Goal: Communication & Community: Participate in discussion

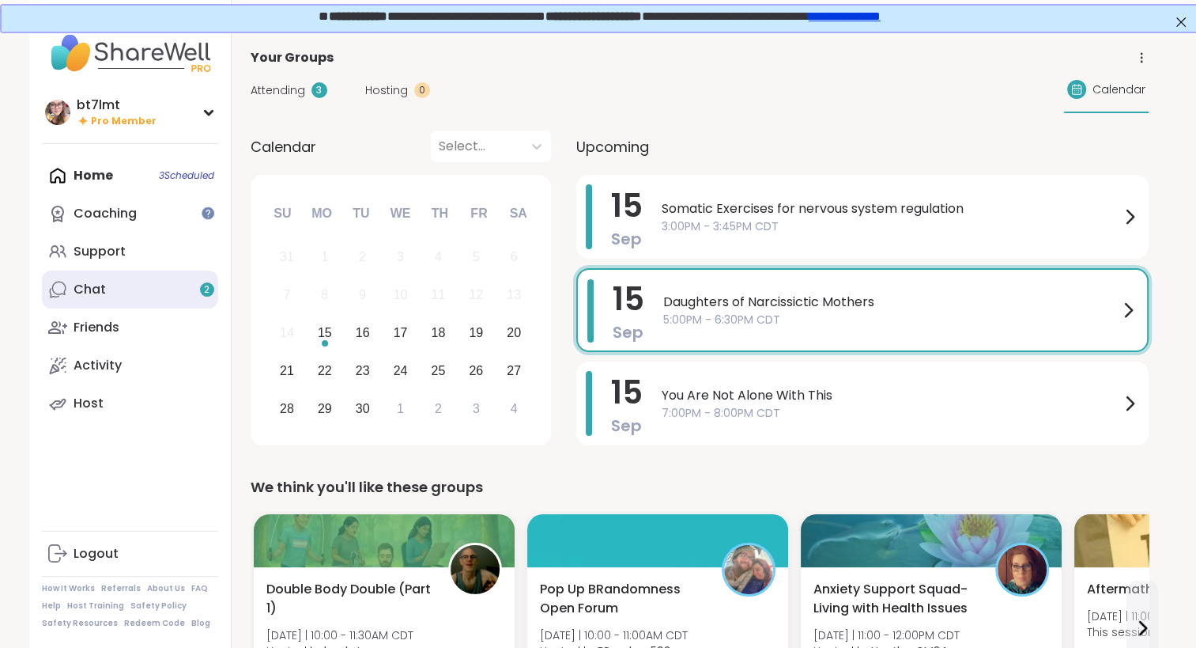
drag, startPoint x: 0, startPoint y: 0, endPoint x: 161, endPoint y: 298, distance: 339.0
click at [161, 298] on link "Chat 2" at bounding box center [130, 289] width 176 height 38
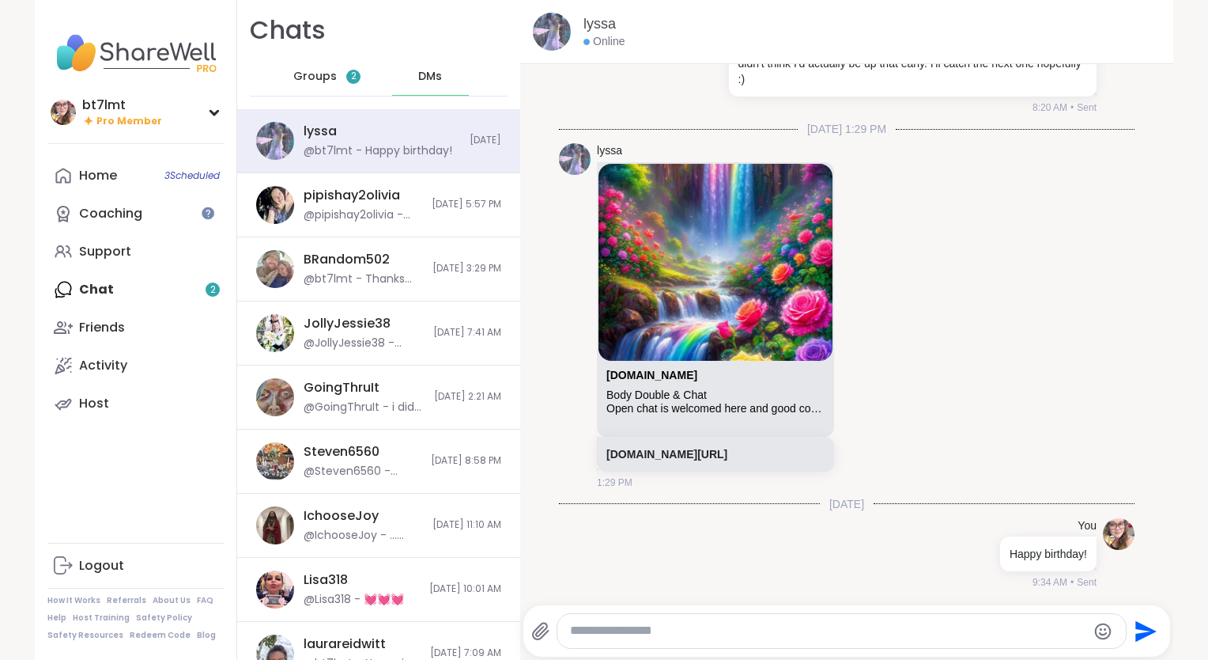
click at [314, 75] on span "Groups" at bounding box center [314, 77] width 43 height 16
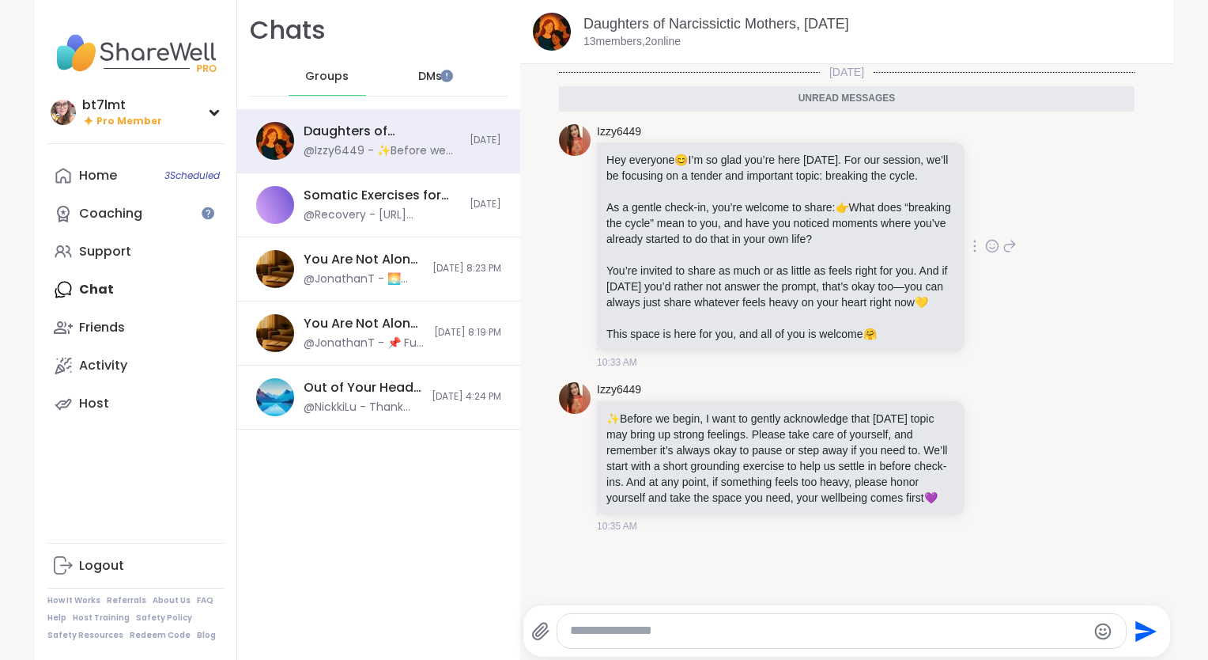
scroll to position [3, 0]
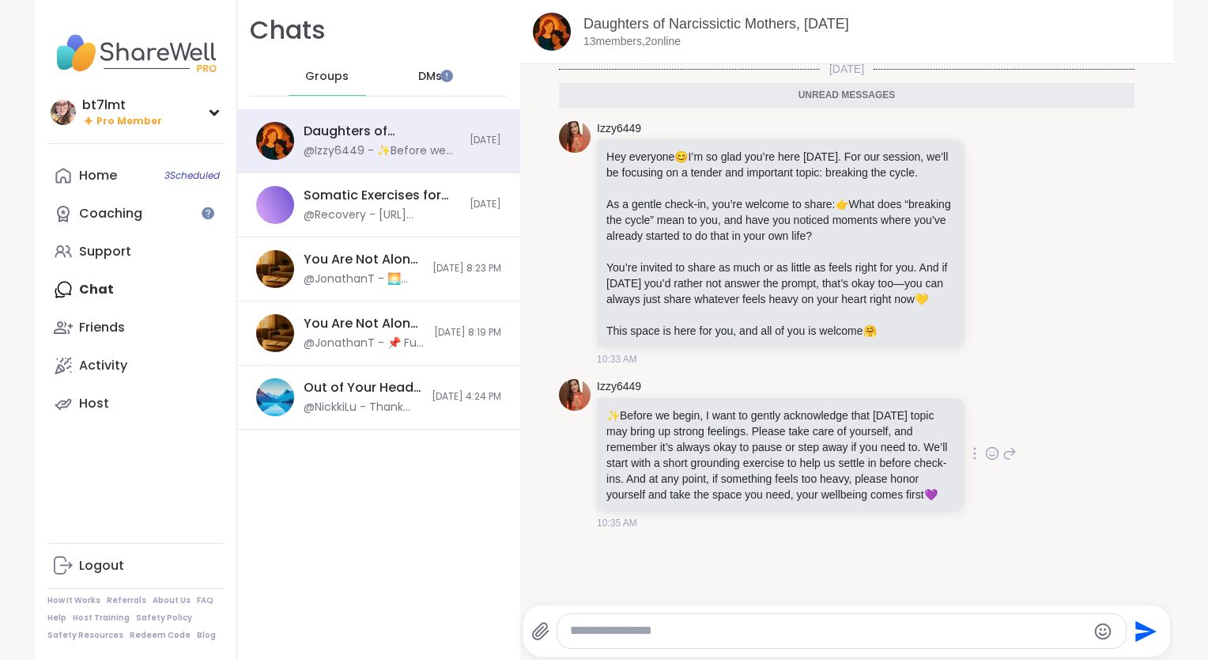
click at [936, 418] on p "✨ Before we begin, I want to gently acknowledge that [DATE] topic may bring up …" at bounding box center [781, 454] width 349 height 95
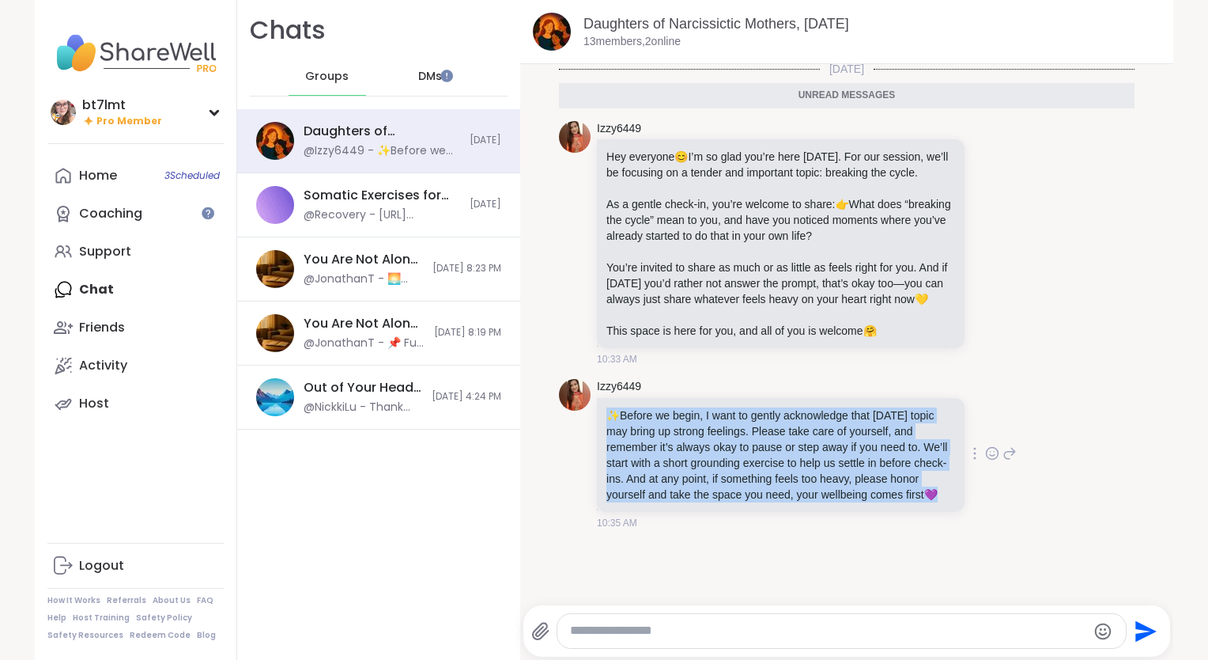
click at [936, 418] on p "✨ Before we begin, I want to gently acknowledge that [DATE] topic may bring up …" at bounding box center [781, 454] width 349 height 95
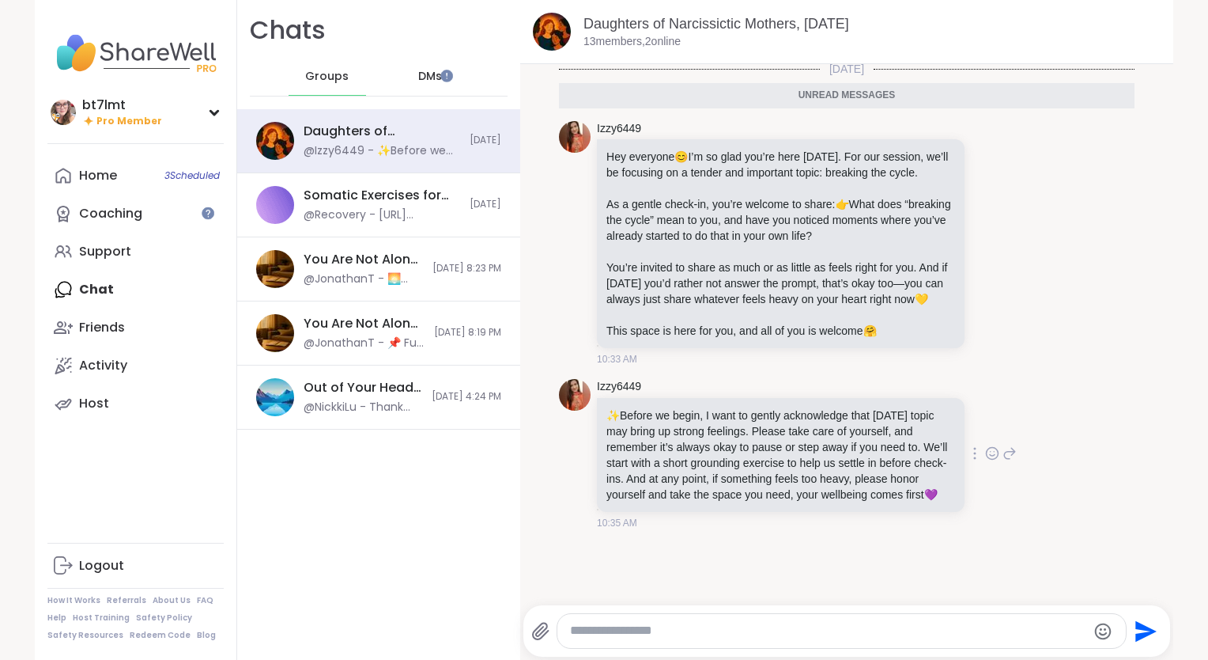
drag, startPoint x: 936, startPoint y: 418, endPoint x: 1002, endPoint y: 420, distance: 65.7
click at [1002, 420] on div "Izzy6449 ✨ Before we begin, I want to gently acknowledge that [DATE] topic may …" at bounding box center [807, 454] width 420 height 151
click at [115, 176] on link "Home 3 Scheduled" at bounding box center [135, 176] width 176 height 38
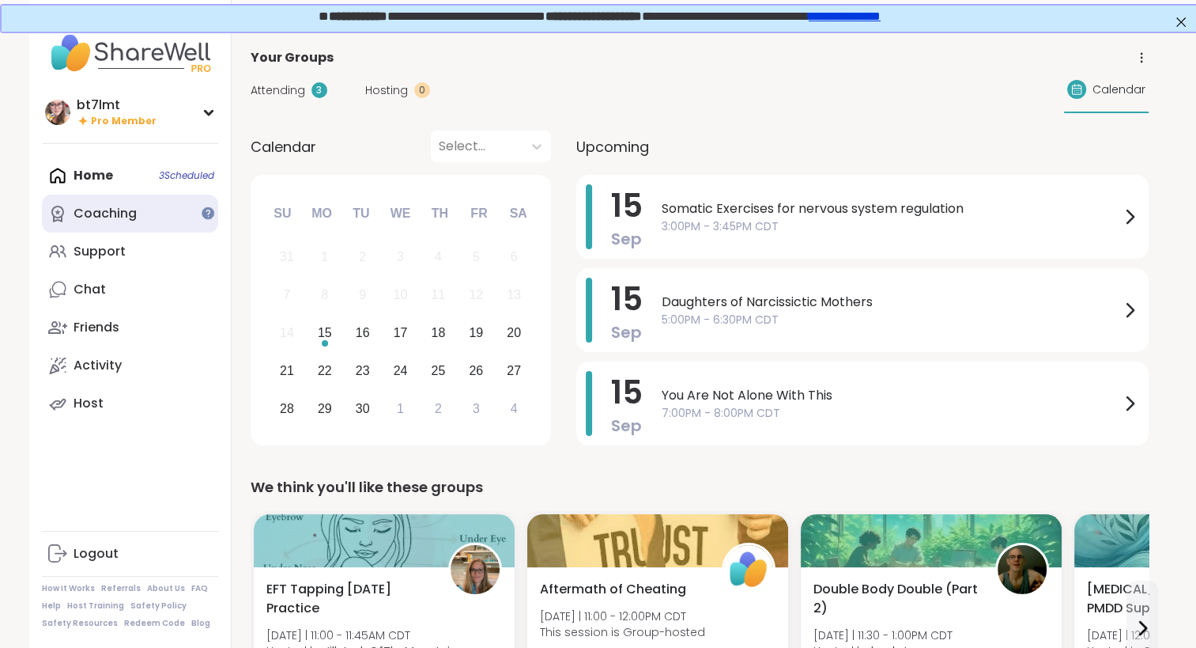
click at [110, 217] on div "Coaching" at bounding box center [105, 213] width 63 height 17
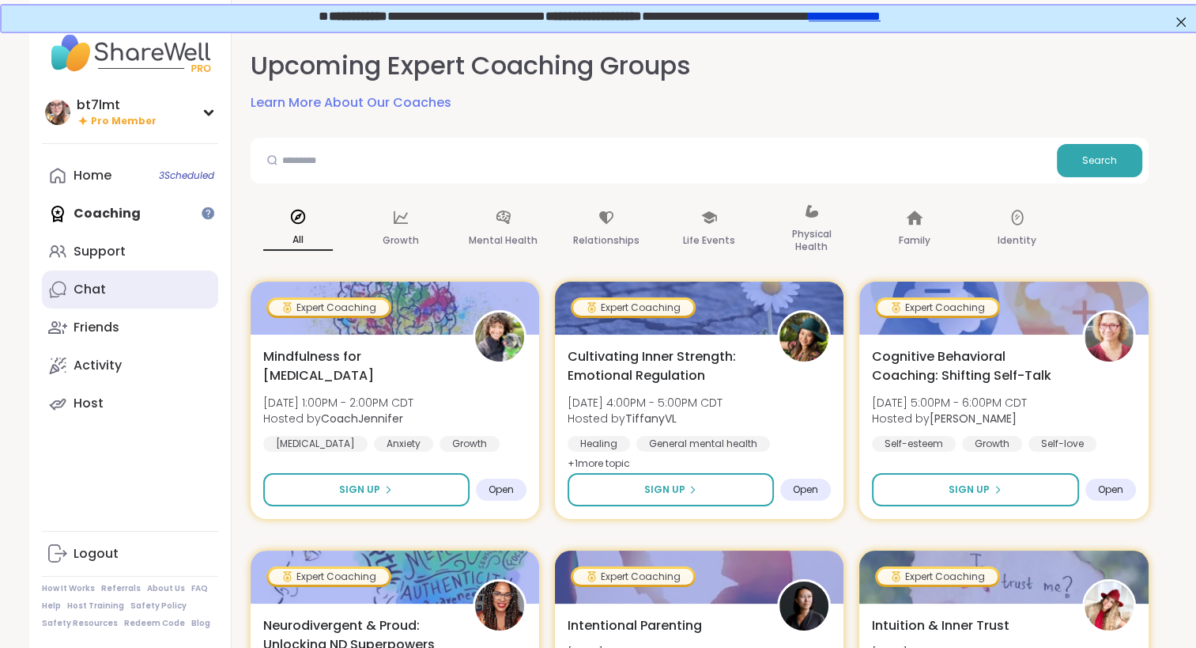
click at [96, 292] on div "Chat" at bounding box center [90, 289] width 32 height 17
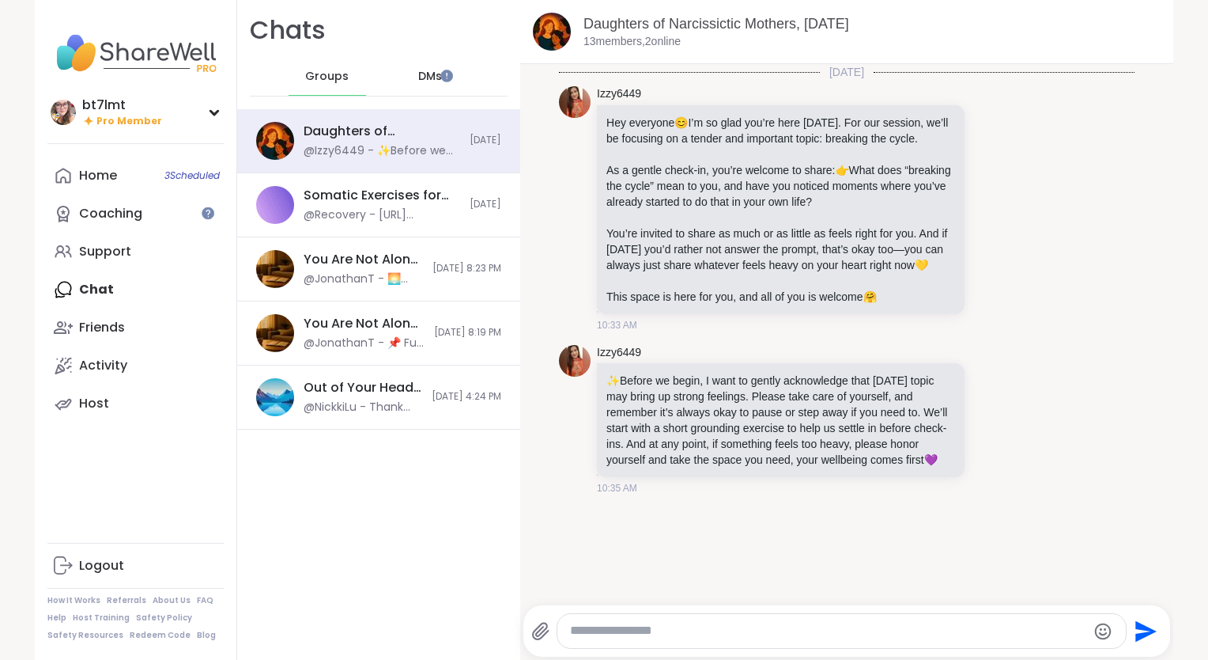
click at [418, 76] on span "DMs" at bounding box center [430, 77] width 24 height 16
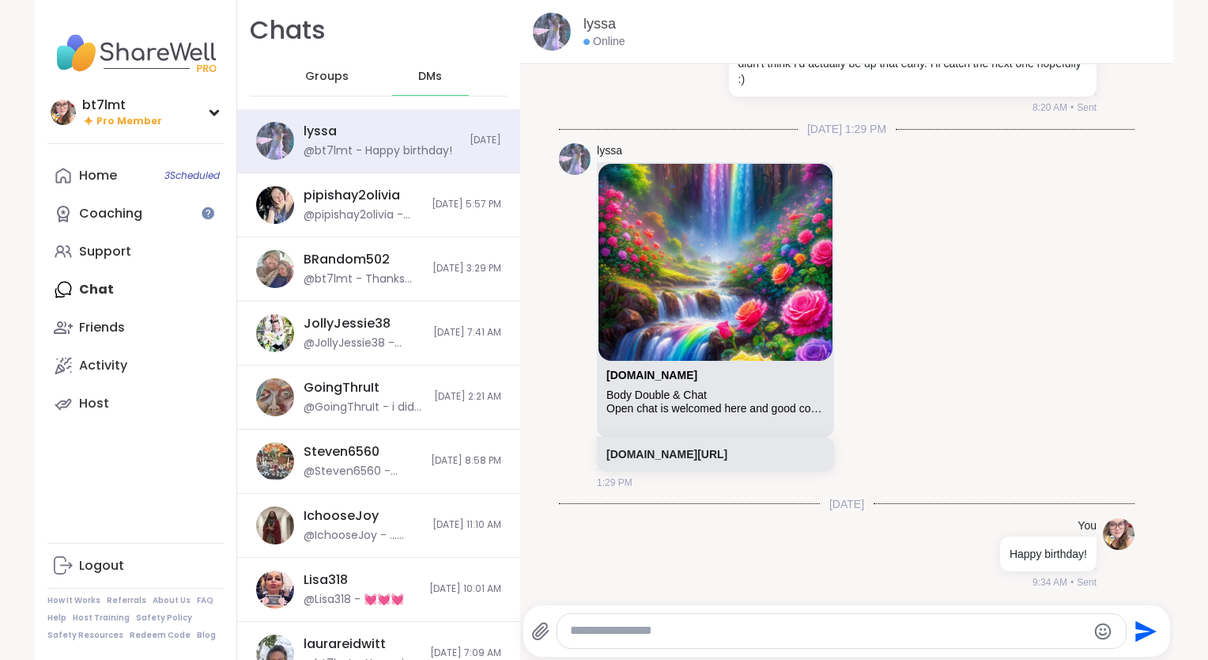
click at [319, 78] on span "Groups" at bounding box center [326, 77] width 43 height 16
